Goal: Book appointment/travel/reservation

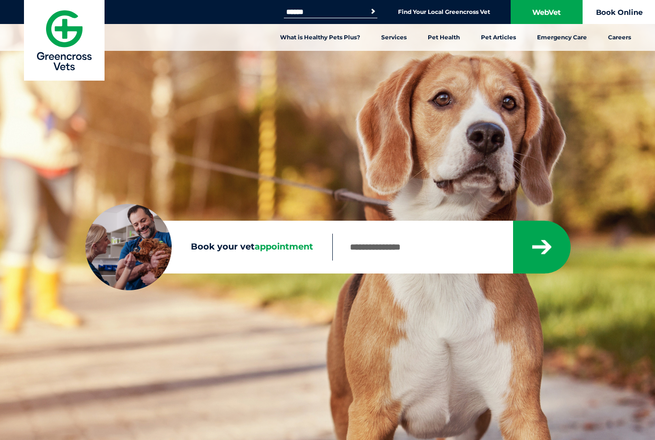
click at [633, 14] on link "Book Online" at bounding box center [619, 12] width 72 height 24
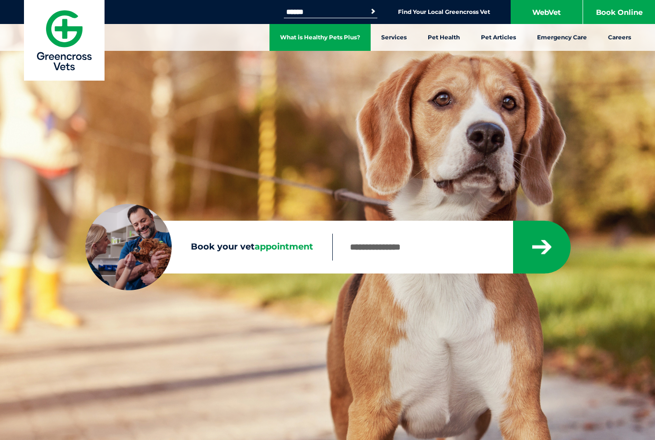
click at [348, 33] on link "What is Healthy Pets Plus?" at bounding box center [320, 37] width 101 height 27
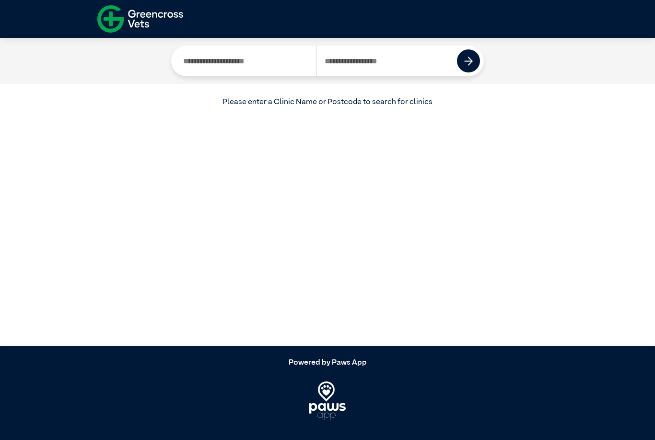
click at [269, 52] on input "Search by Clinic Name" at bounding box center [245, 61] width 141 height 31
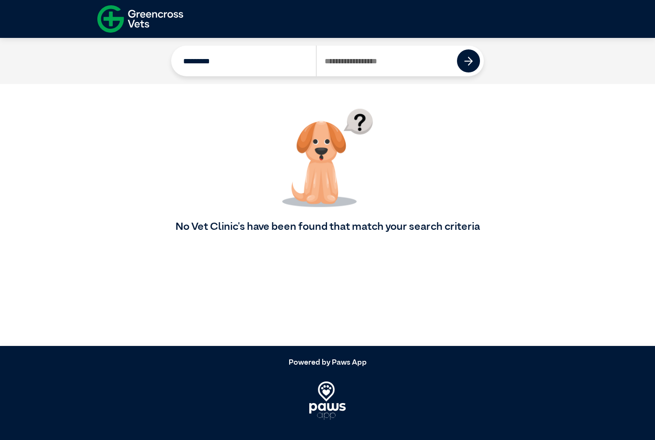
type input "*********"
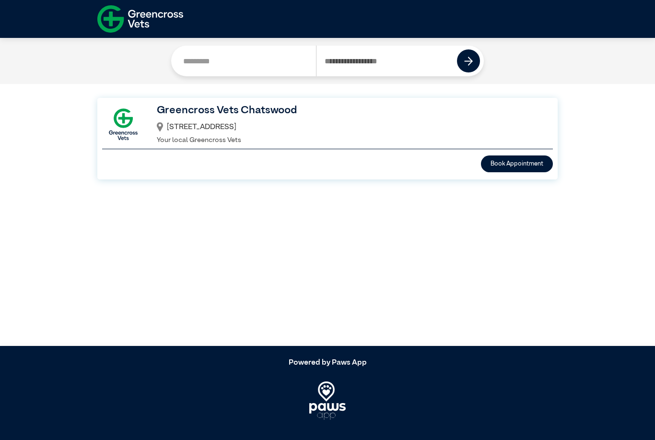
click at [180, 130] on div "4/372 Eastern Valley Way, Chatswood, NSW, 2067" at bounding box center [349, 127] width 384 height 16
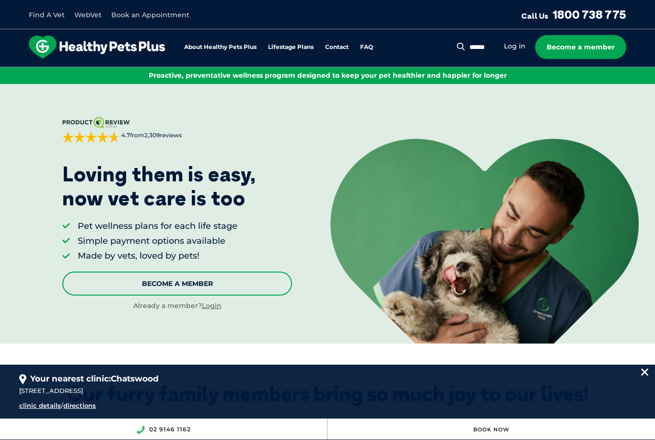
click at [266, 279] on link "Become A Member" at bounding box center [177, 284] width 230 height 24
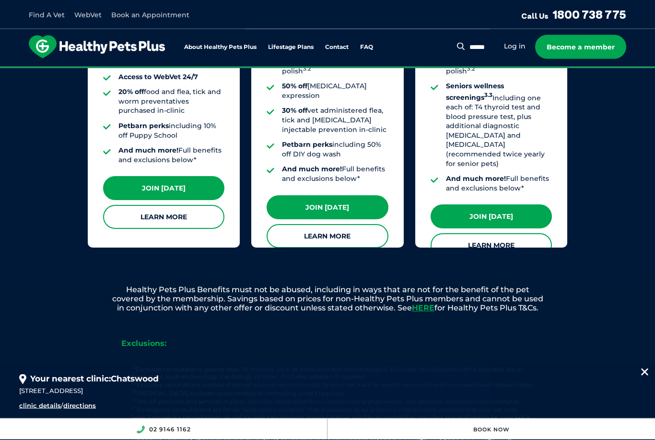
scroll to position [937, 0]
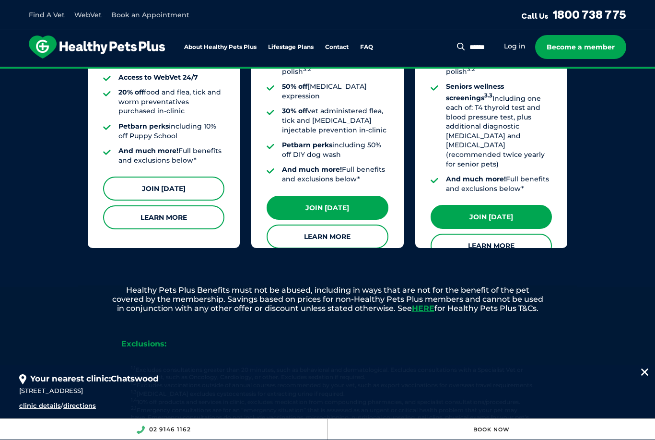
click at [191, 177] on link "Join [DATE]" at bounding box center [163, 189] width 121 height 24
